Goal: Task Accomplishment & Management: Use online tool/utility

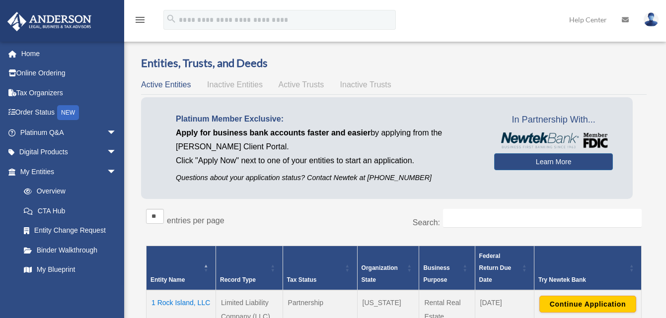
scroll to position [98, 0]
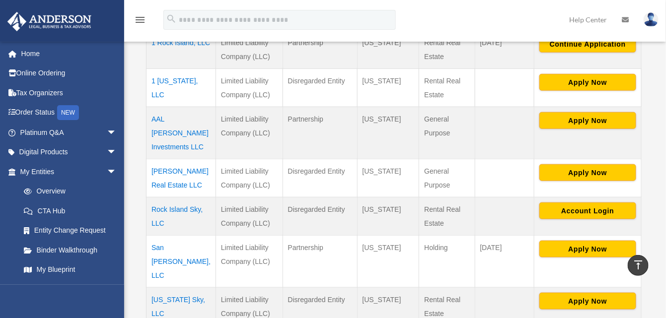
scroll to position [297, 0]
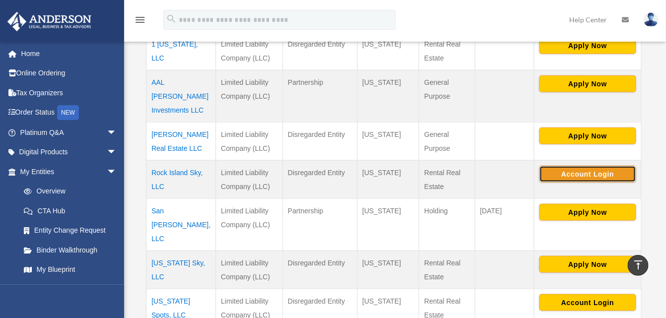
click at [587, 166] on button "Account Login" at bounding box center [587, 174] width 97 height 17
click at [604, 166] on button "Account Login" at bounding box center [587, 174] width 97 height 17
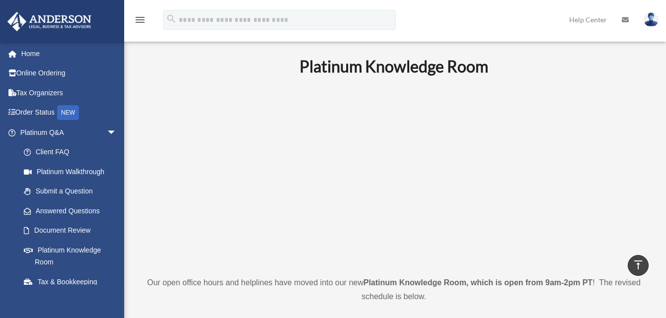
scroll to position [447, 0]
